Goal: Use online tool/utility: Utilize a website feature to perform a specific function

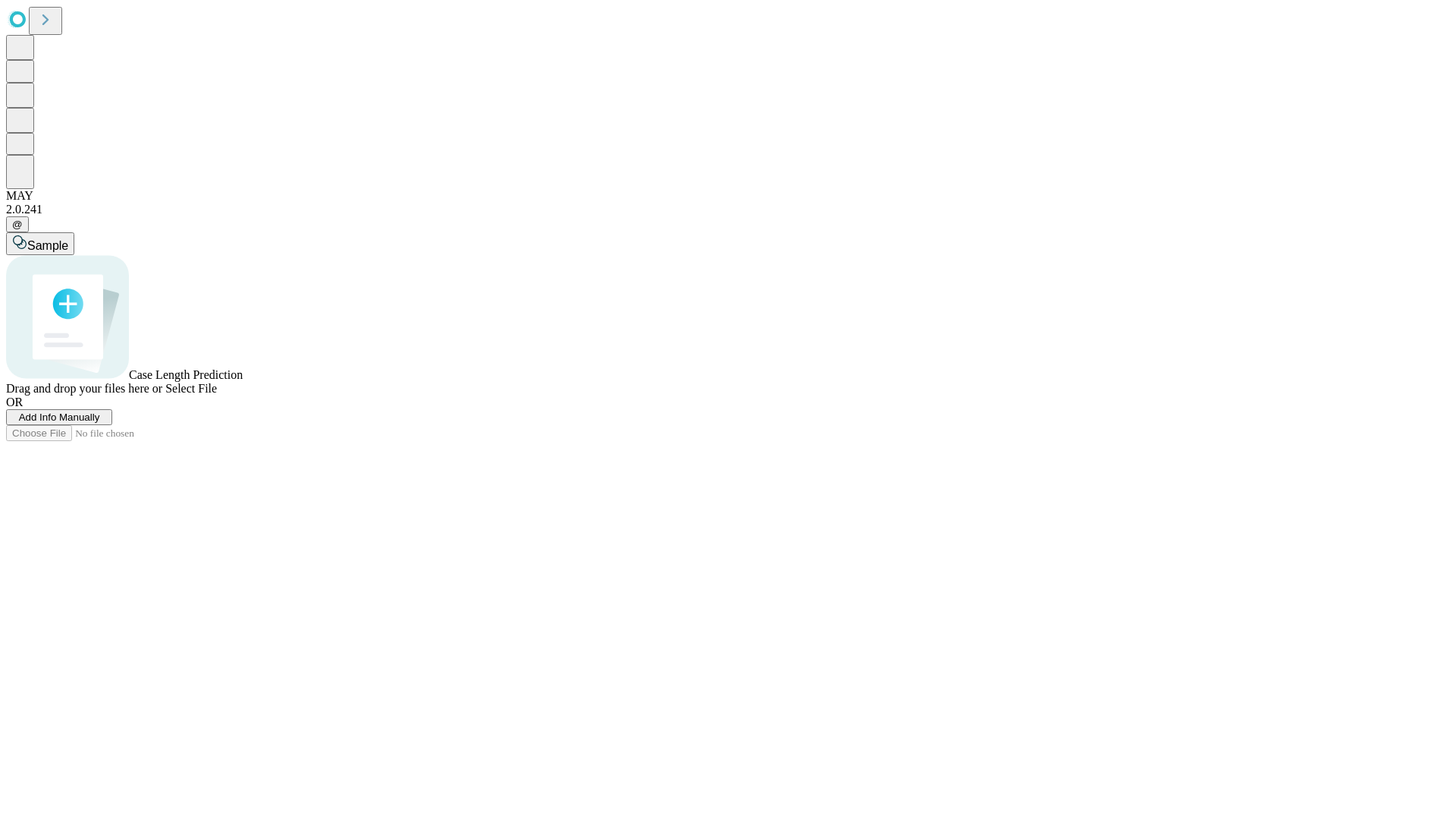
click at [217, 395] on span "Select File" at bounding box center [191, 388] width 52 height 12
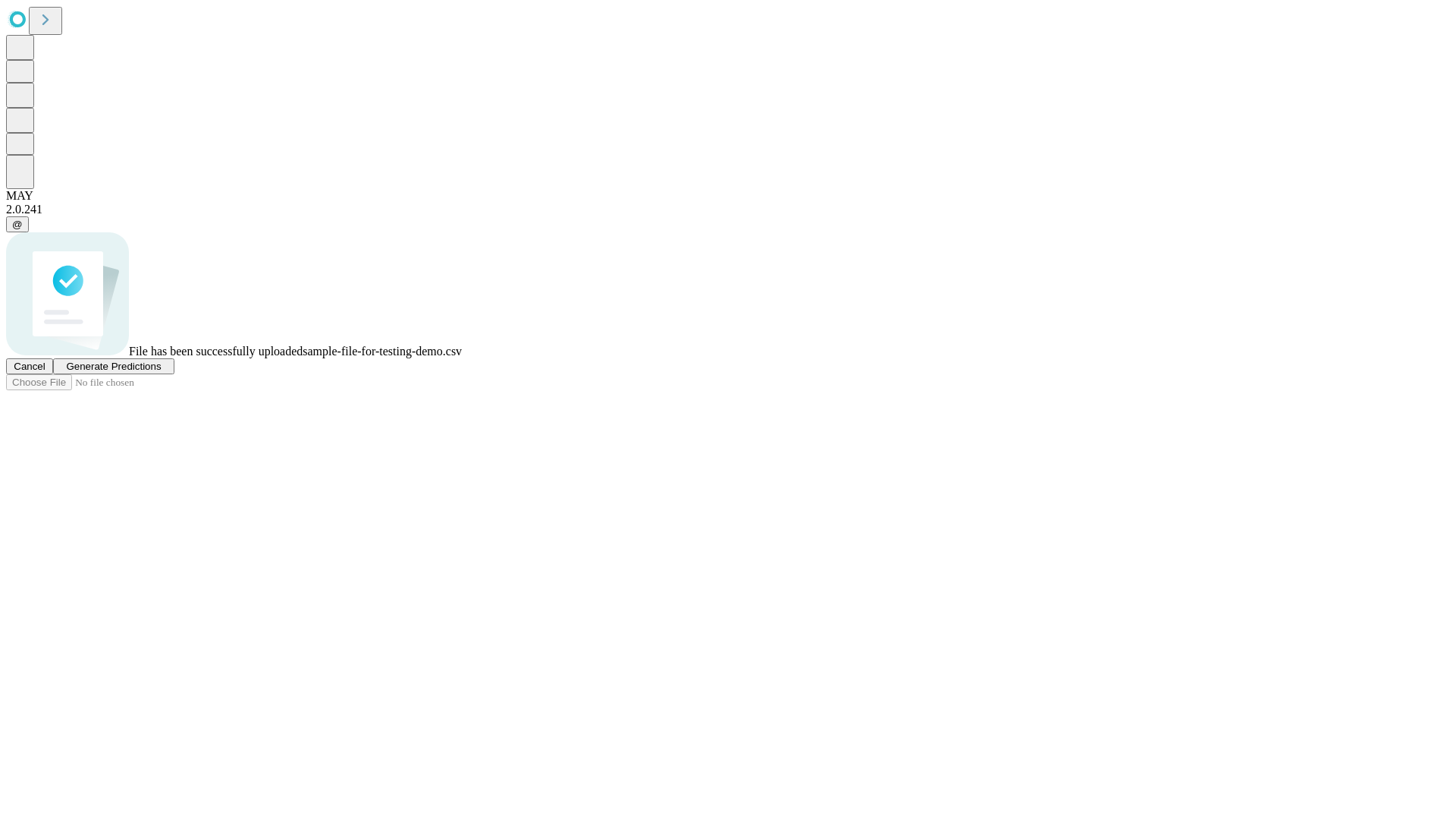
click at [161, 372] on span "Generate Predictions" at bounding box center [113, 366] width 95 height 12
